Goal: Task Accomplishment & Management: Manage account settings

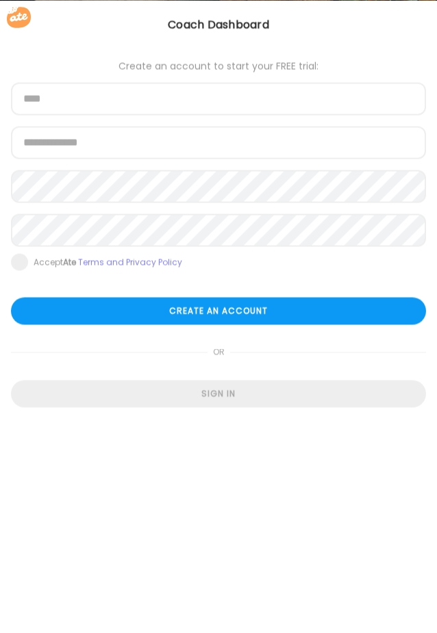
click at [215, 17] on div "Coach Dashboard" at bounding box center [218, 24] width 437 height 16
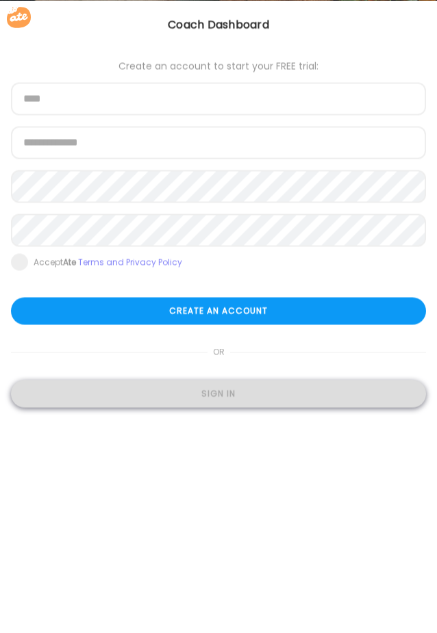
click at [214, 394] on div "Sign in" at bounding box center [218, 393] width 415 height 27
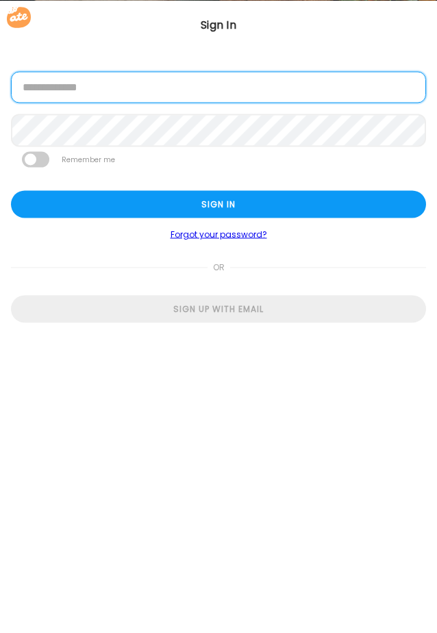
click at [90, 73] on input "email" at bounding box center [218, 86] width 415 height 31
type input "**********"
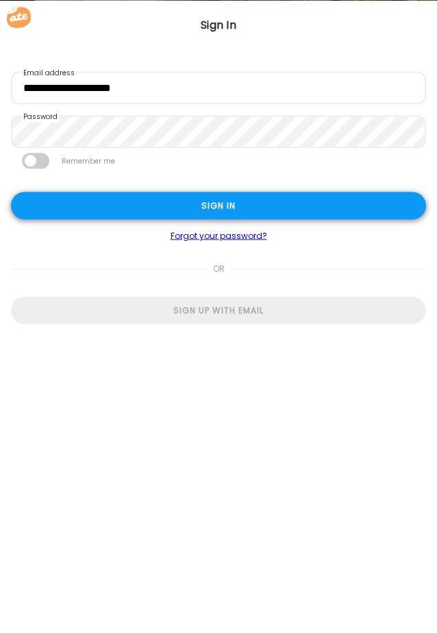
click at [174, 203] on div "Sign in" at bounding box center [218, 205] width 415 height 27
type input "**********"
type textarea "**********"
type input "*****"
type input "**********"
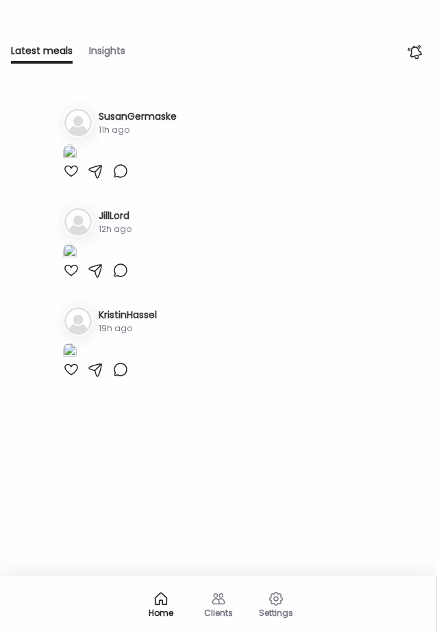
click at [174, 203] on div "Teams Let’s get baking Loading... Add clients Latest meals Insights Latest meal…" at bounding box center [218, 316] width 437 height 633
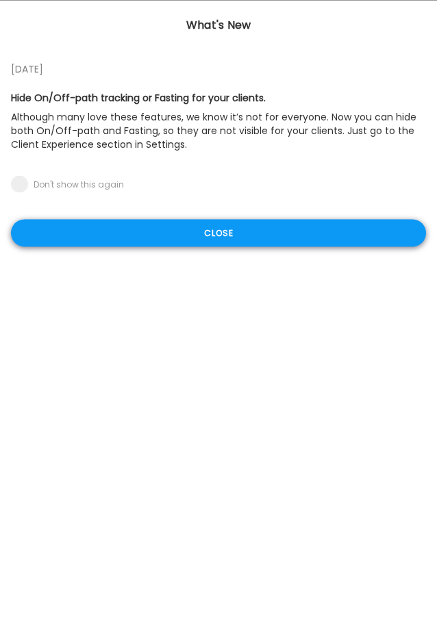
click at [222, 229] on div "Close" at bounding box center [218, 232] width 415 height 27
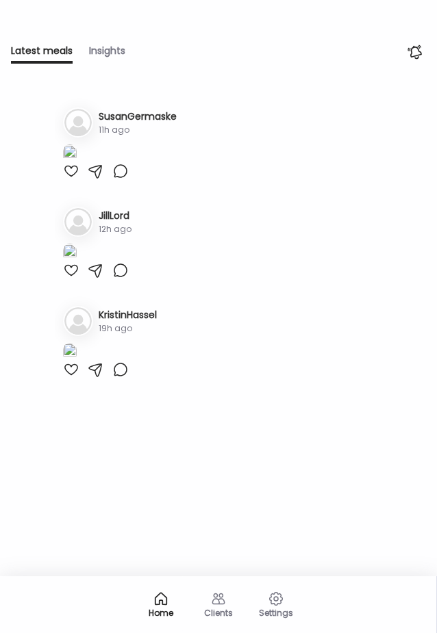
click at [168, 606] on div "Home" at bounding box center [160, 603] width 55 height 55
click at [155, 604] on icon at bounding box center [161, 599] width 12 height 12
click at [153, 601] on icon at bounding box center [161, 599] width 16 height 16
click at [112, 111] on h3 "SusanGermaske" at bounding box center [138, 117] width 78 height 14
click at [103, 50] on div "Insights" at bounding box center [107, 54] width 36 height 20
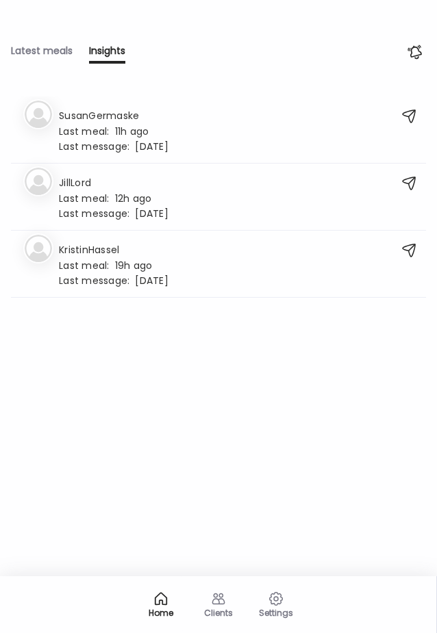
click at [216, 603] on icon at bounding box center [218, 599] width 16 height 16
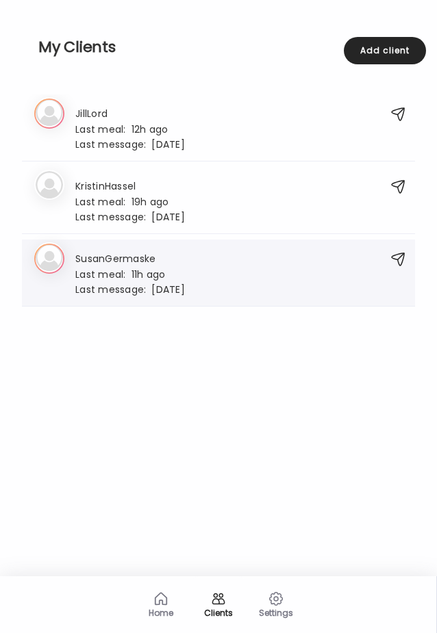
click at [116, 275] on span "Last meal:" at bounding box center [103, 275] width 56 height 14
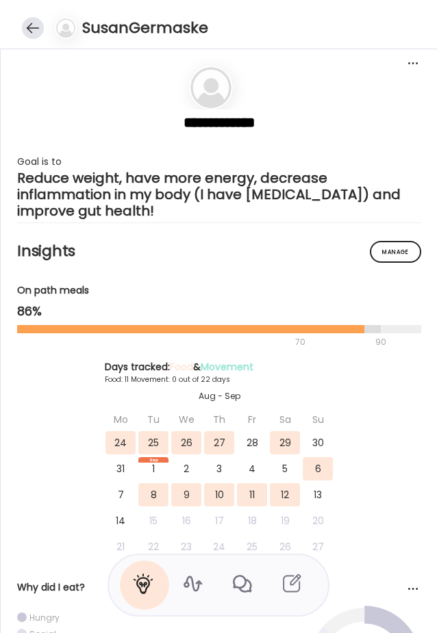
click at [31, 30] on div at bounding box center [33, 28] width 22 height 22
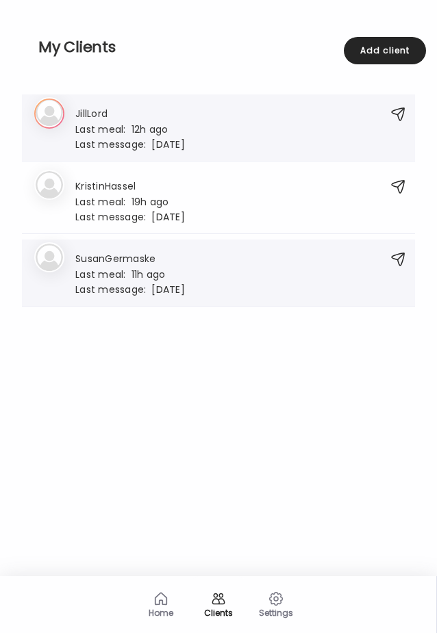
click at [99, 143] on span "Last message:" at bounding box center [113, 145] width 76 height 14
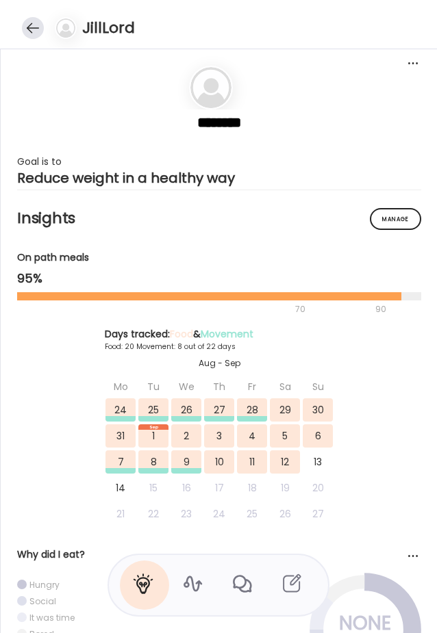
scroll to position [98397, 0]
click at [32, 26] on div at bounding box center [33, 28] width 22 height 22
click at [0, 0] on div "My Clients Add client" at bounding box center [0, 0] width 0 height 0
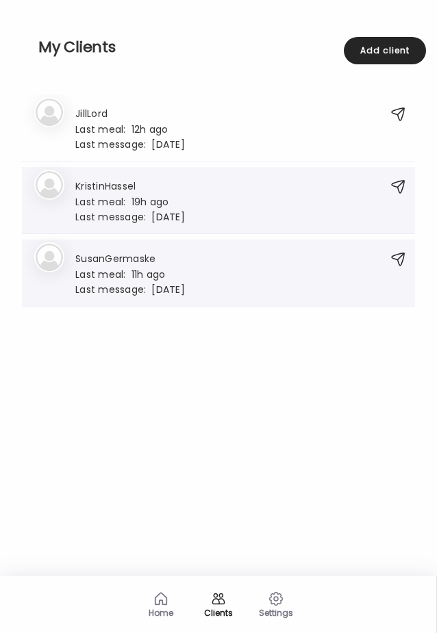
click at [109, 190] on h3 "KristinHassel" at bounding box center [130, 185] width 110 height 14
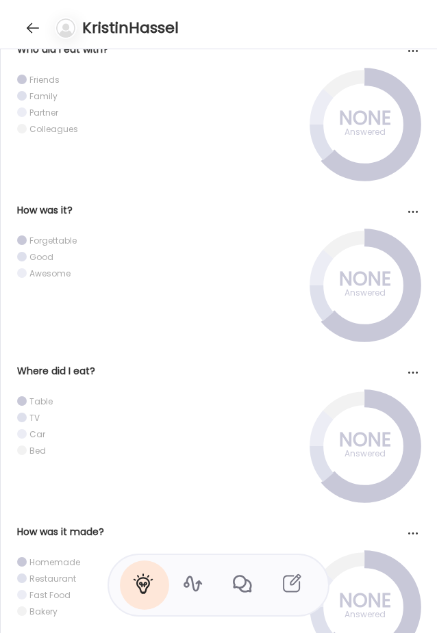
scroll to position [0, 0]
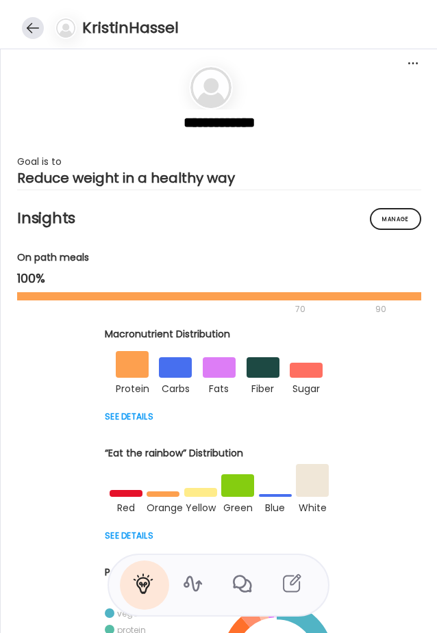
click at [29, 31] on div at bounding box center [33, 28] width 22 height 22
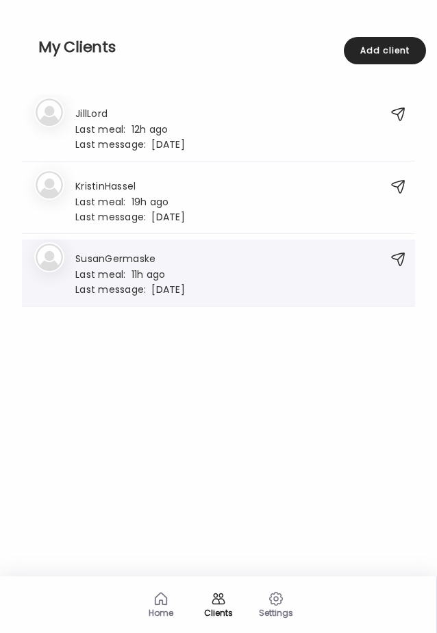
click at [144, 604] on div "Home" at bounding box center [160, 603] width 55 height 55
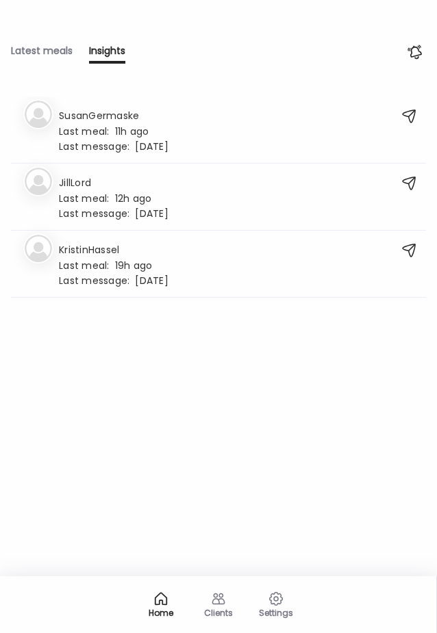
click at [47, 44] on div "Latest meals" at bounding box center [42, 54] width 62 height 20
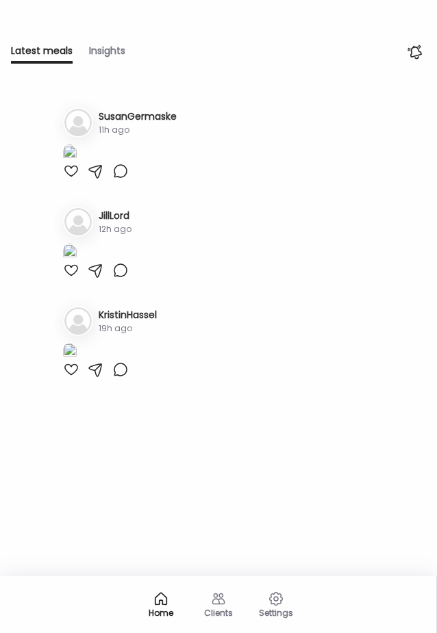
click at [62, 190] on div "1. Su SusanGermaske 11h ago" at bounding box center [219, 143] width 329 height 94
click at [74, 190] on div "1. Su SusanGermaske 11h ago" at bounding box center [219, 143] width 329 height 94
click at [73, 179] on div at bounding box center [71, 171] width 16 height 16
click at [77, 289] on div "2. Ji JillLord 12h ago" at bounding box center [219, 243] width 329 height 94
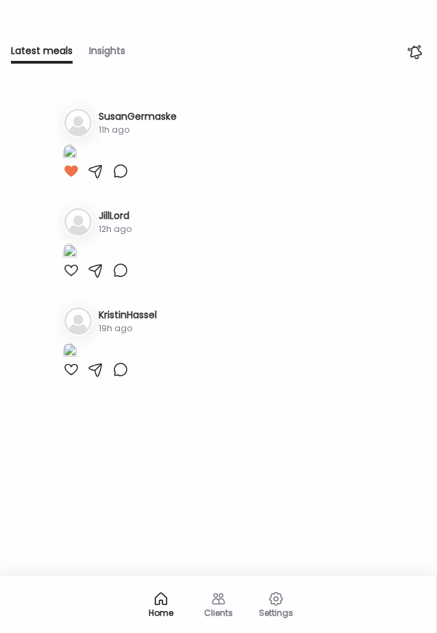
click at [66, 279] on div at bounding box center [71, 270] width 16 height 16
click at [75, 378] on div at bounding box center [71, 369] width 16 height 16
click at [237, 613] on div "Clients" at bounding box center [218, 612] width 49 height 9
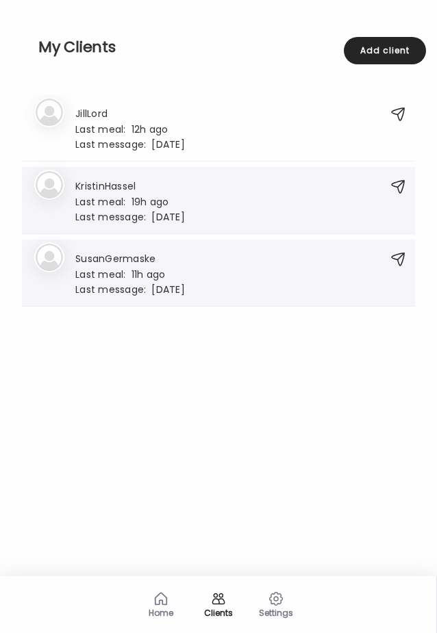
click at [133, 212] on span "Last message:" at bounding box center [113, 217] width 76 height 14
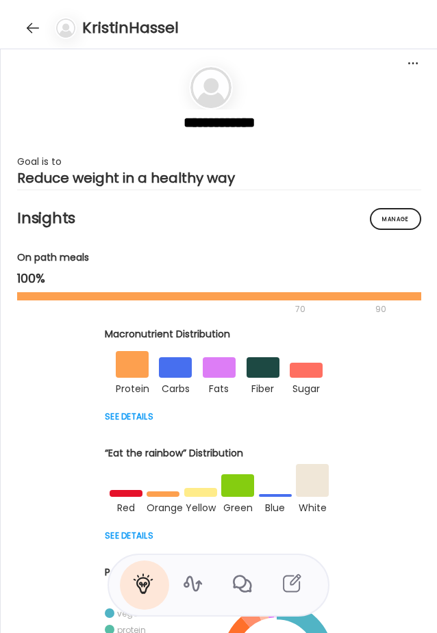
click at [99, 30] on h4 "KristinHassel" at bounding box center [130, 27] width 96 height 21
click at [34, 30] on div at bounding box center [33, 28] width 22 height 22
